Goal: Task Accomplishment & Management: Complete application form

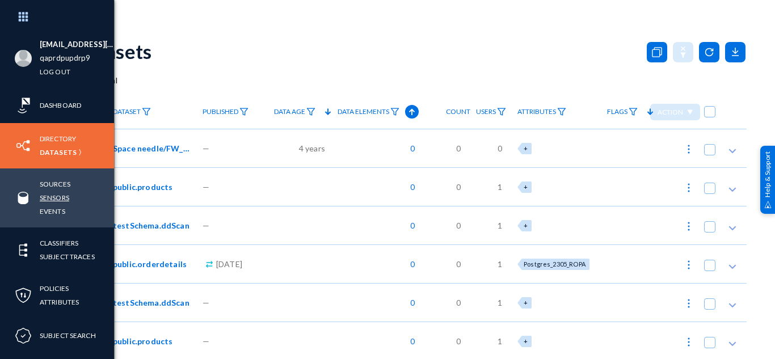
click at [56, 195] on link "Sensors" at bounding box center [54, 197] width 29 height 13
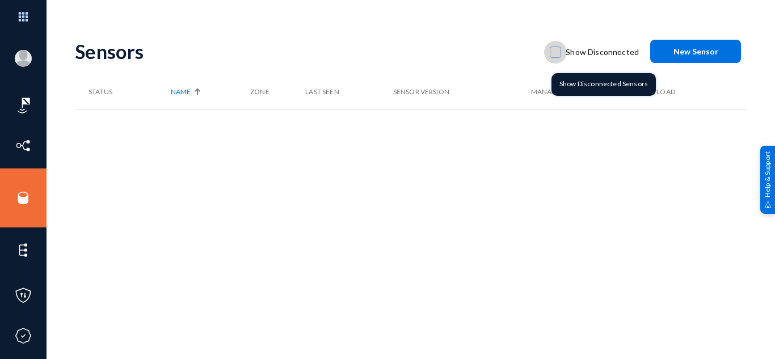
click at [553, 48] on span at bounding box center [555, 52] width 11 height 11
click at [555, 57] on input "Show Disconnected" at bounding box center [555, 57] width 1 height 1
checkbox input "true"
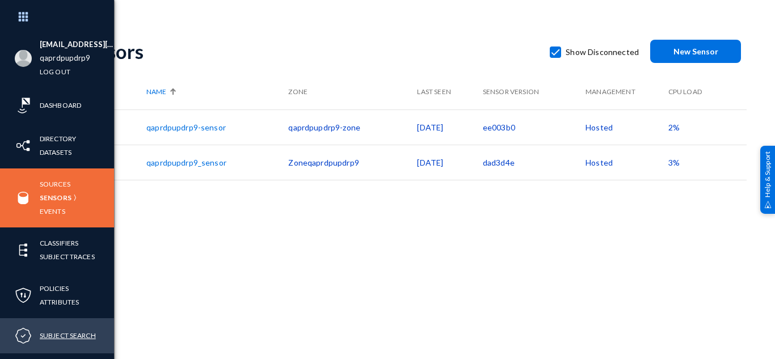
click at [56, 332] on link "Subject Search" at bounding box center [68, 335] width 56 height 13
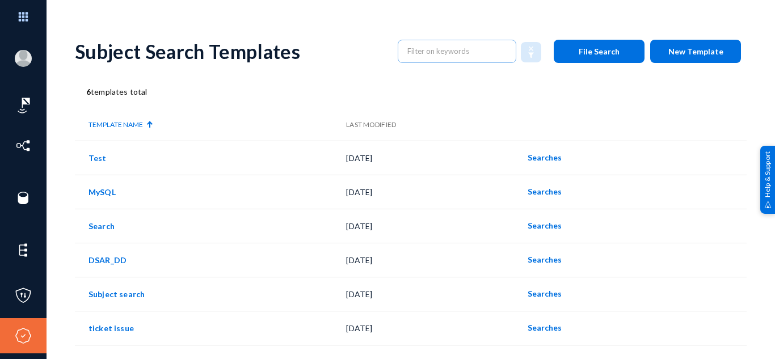
click at [292, 91] on div "6 templates total" at bounding box center [411, 92] width 672 height 12
click at [698, 47] on span "New Template" at bounding box center [695, 52] width 55 height 10
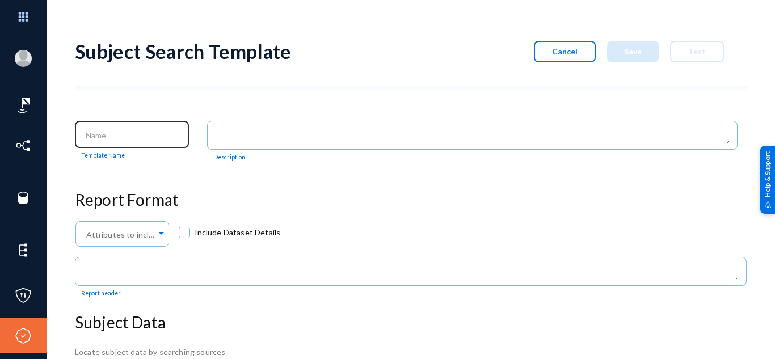
click at [102, 145] on div at bounding box center [132, 133] width 102 height 29
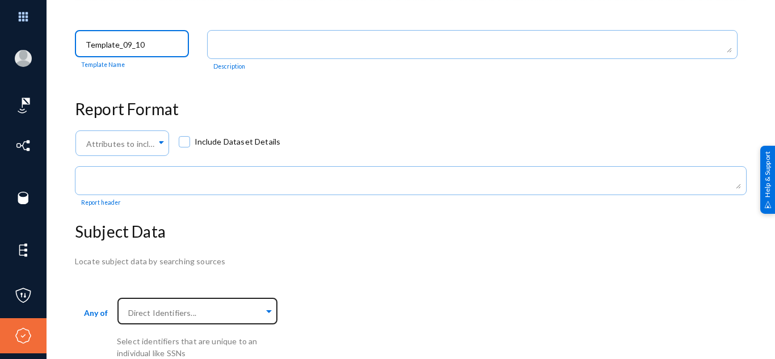
type input "Template_09_10"
click at [187, 314] on input "text" at bounding box center [195, 312] width 138 height 11
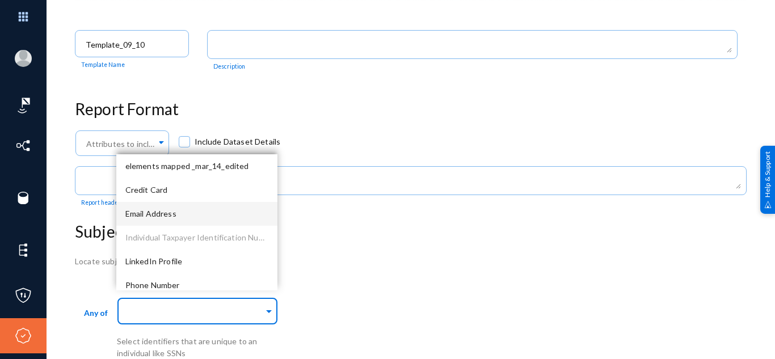
click at [180, 217] on div "Email Address" at bounding box center [196, 214] width 161 height 24
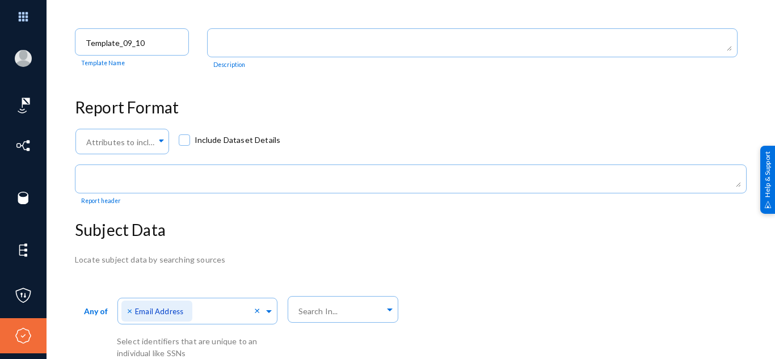
click at [369, 235] on h3 "Subject Data" at bounding box center [411, 230] width 672 height 19
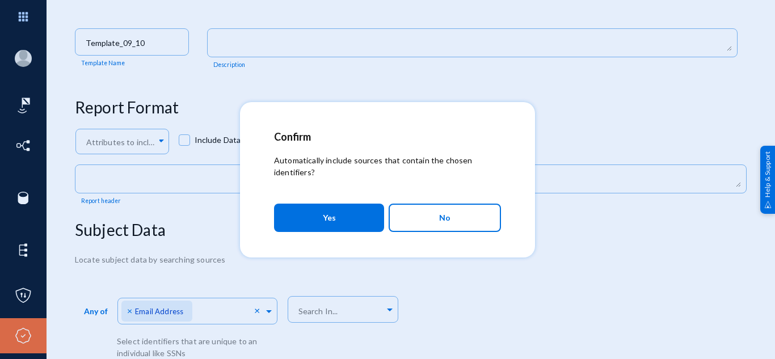
click at [344, 215] on button "Yes" at bounding box center [329, 218] width 110 height 28
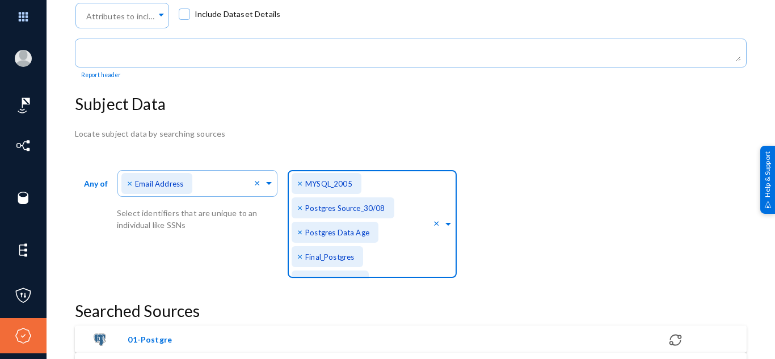
scroll to position [96, 0]
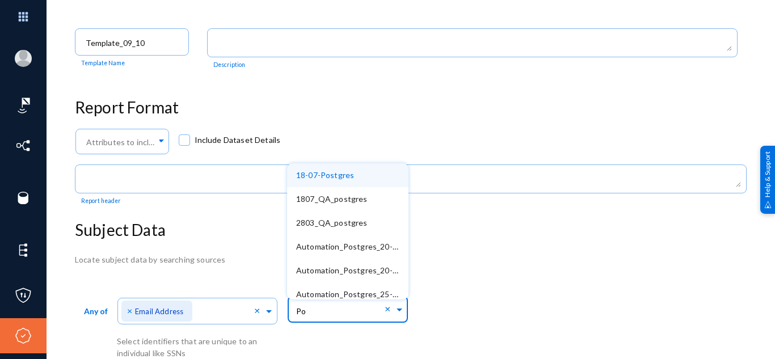
type input "P"
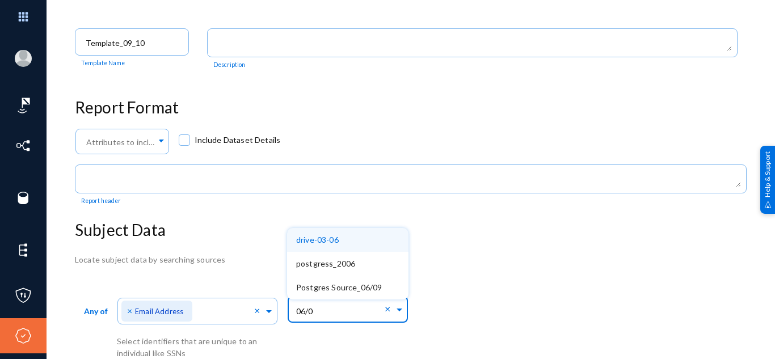
type input "06/09"
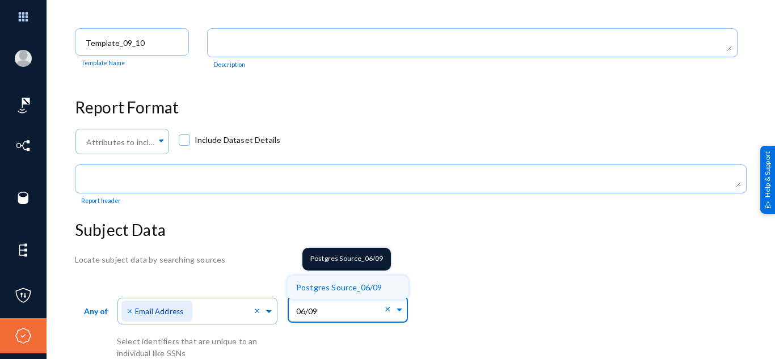
click at [349, 285] on span "Postgres Source_06/09" at bounding box center [339, 287] width 86 height 10
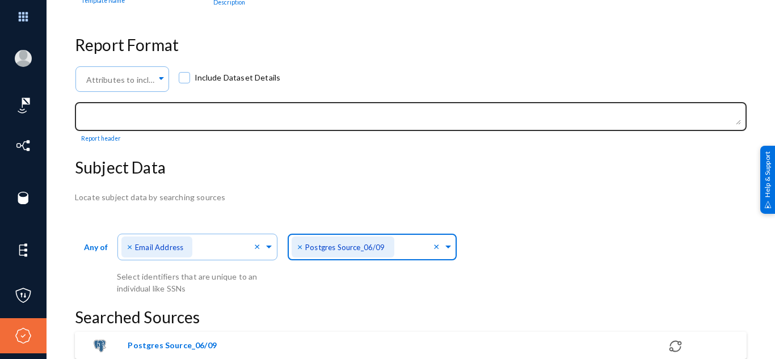
scroll to position [0, 0]
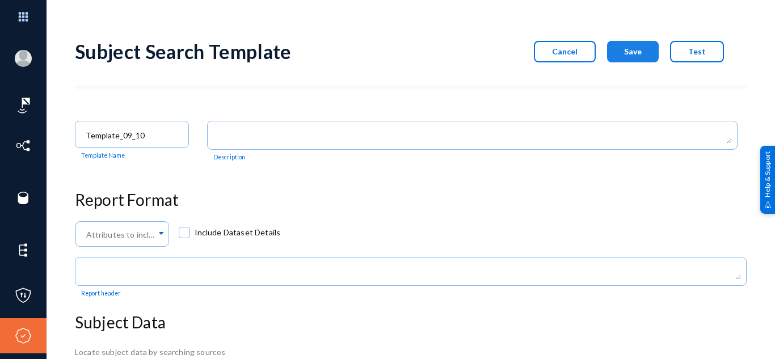
click at [627, 58] on button "Save" at bounding box center [633, 52] width 52 height 22
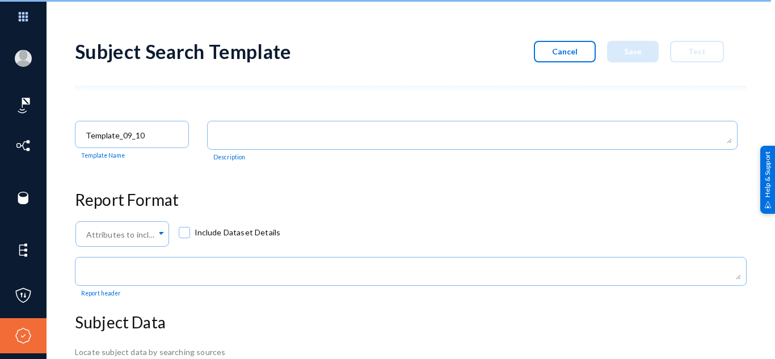
click at [569, 54] on span "Cancel" at bounding box center [565, 52] width 26 height 10
